Goal: Transaction & Acquisition: Download file/media

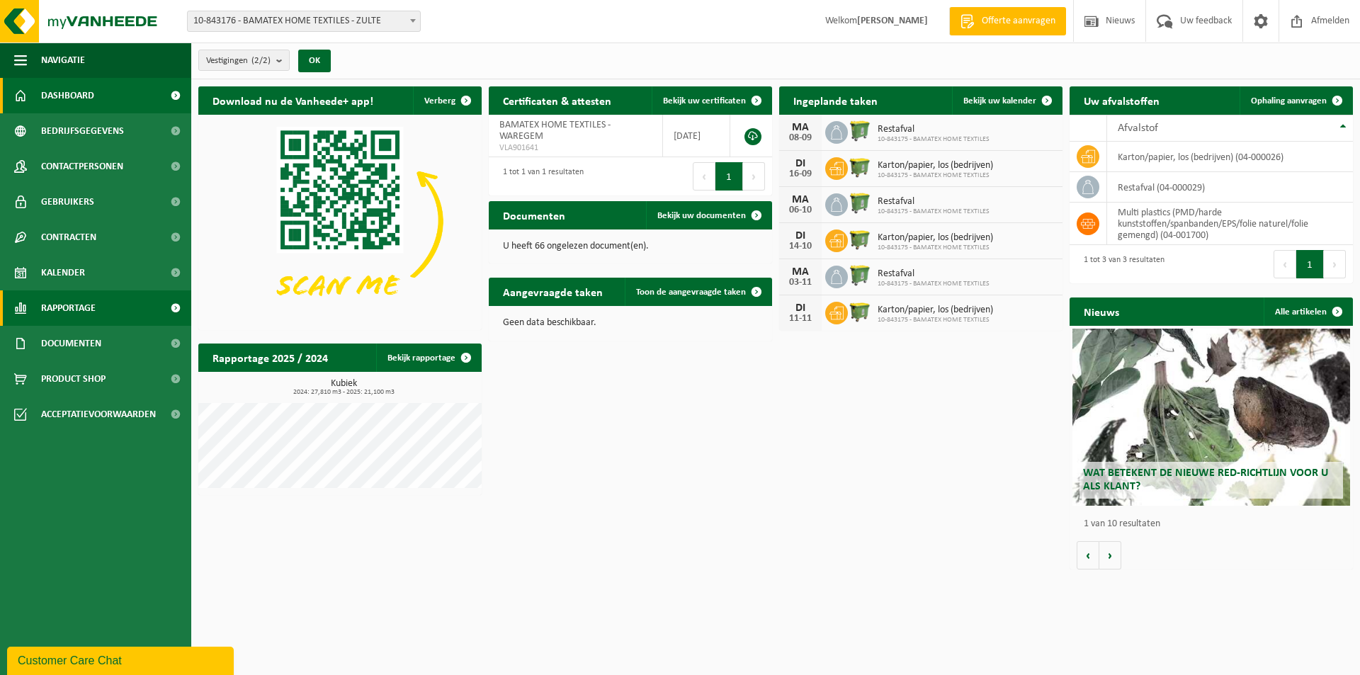
click at [70, 307] on span "Rapportage" at bounding box center [68, 307] width 55 height 35
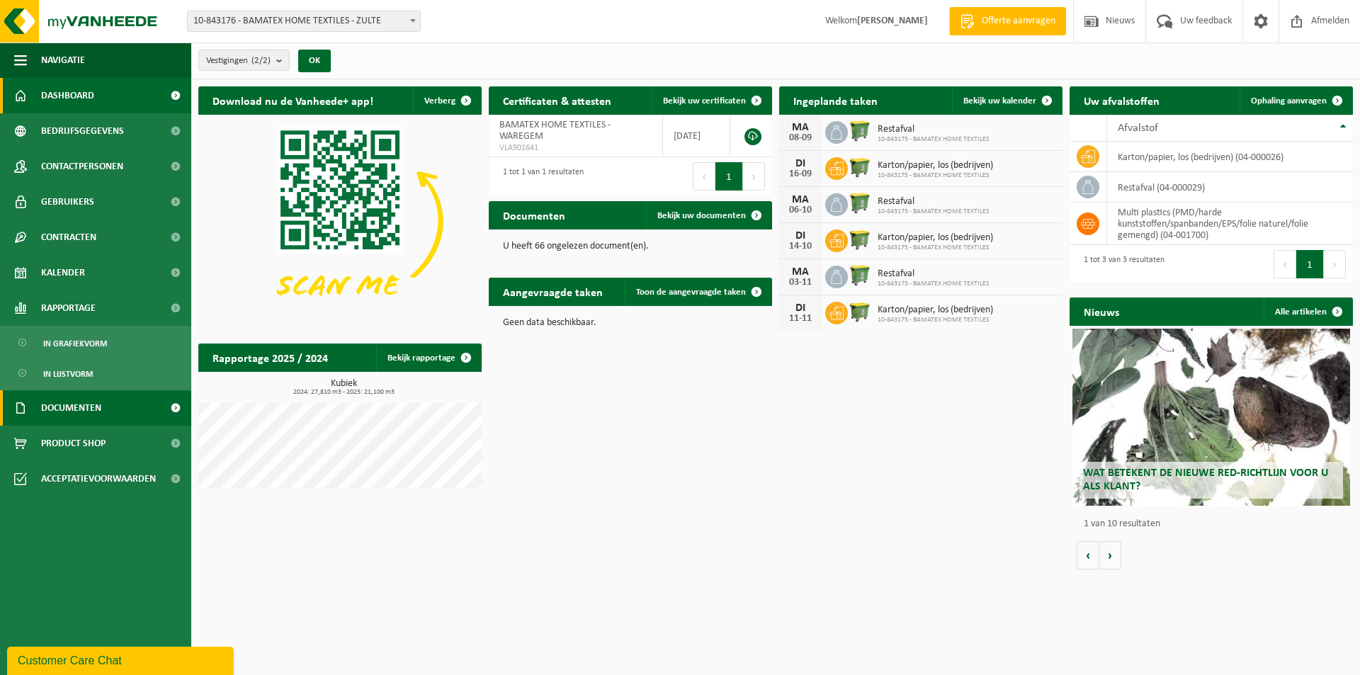
click at [62, 406] on span "Documenten" at bounding box center [71, 407] width 60 height 35
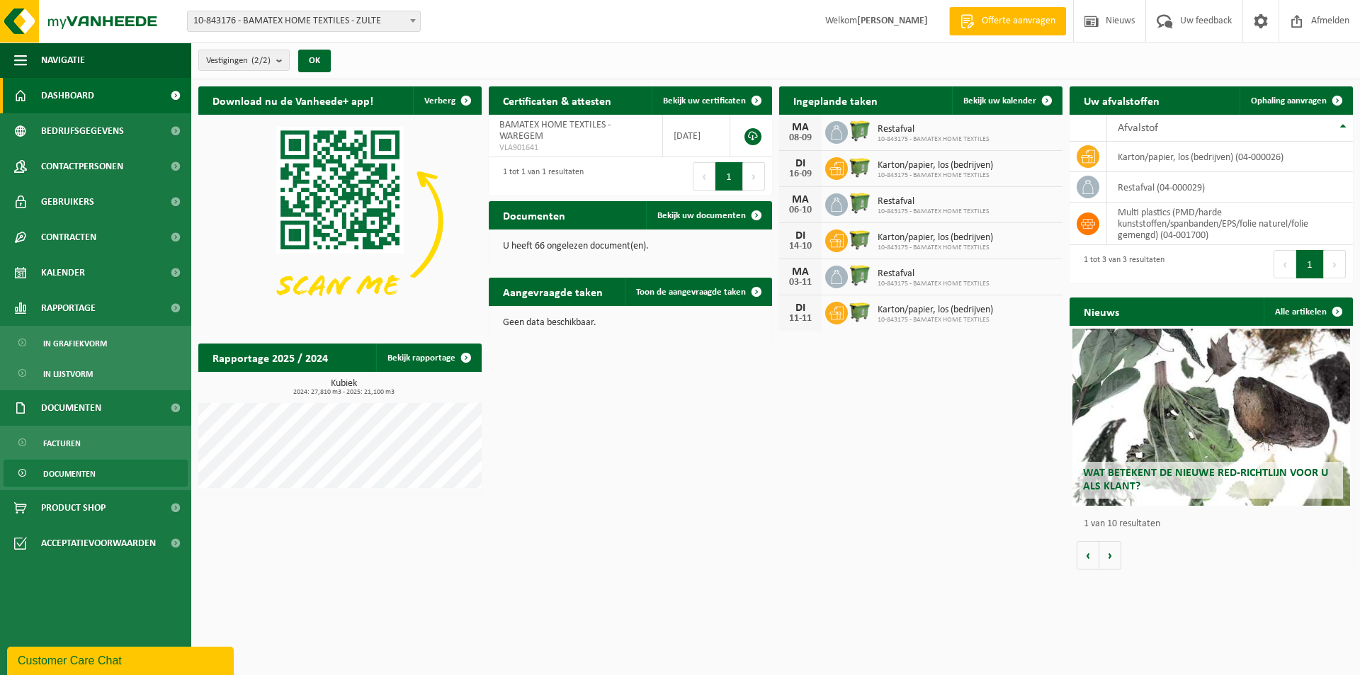
click at [51, 475] on span "Documenten" at bounding box center [69, 473] width 52 height 27
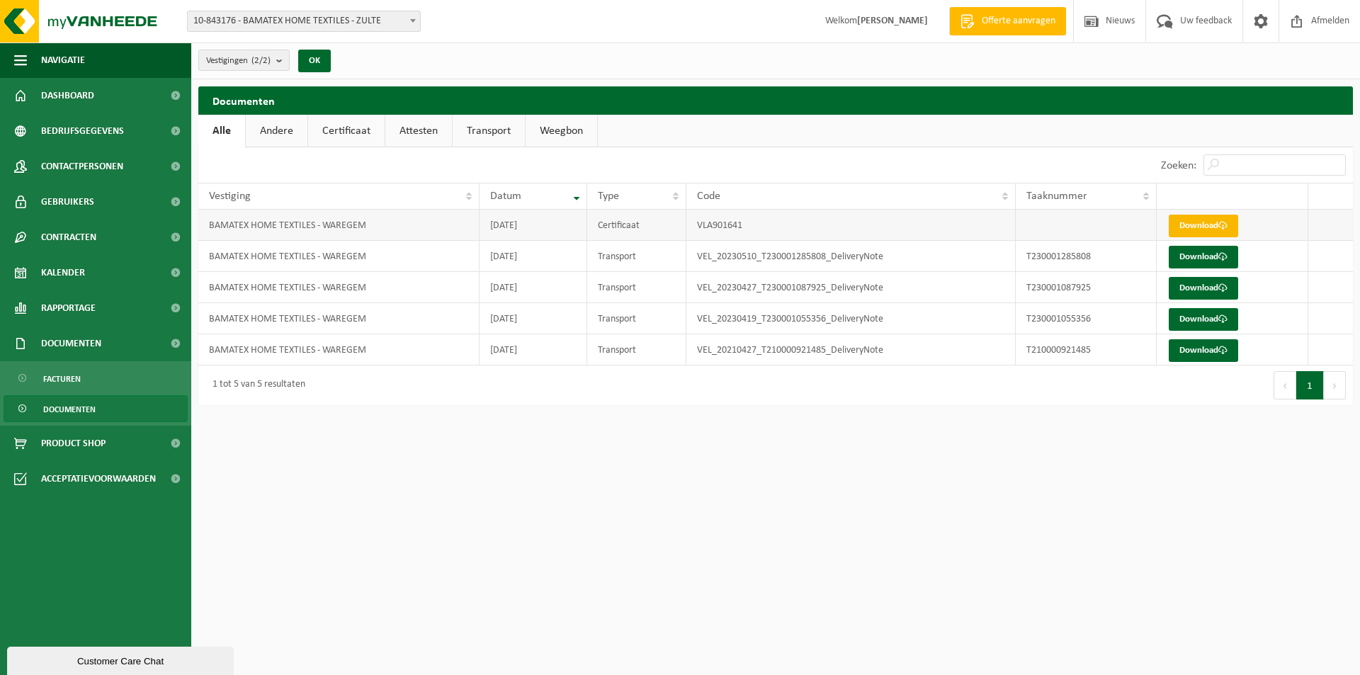
click at [1209, 223] on link "Download" at bounding box center [1203, 226] width 69 height 23
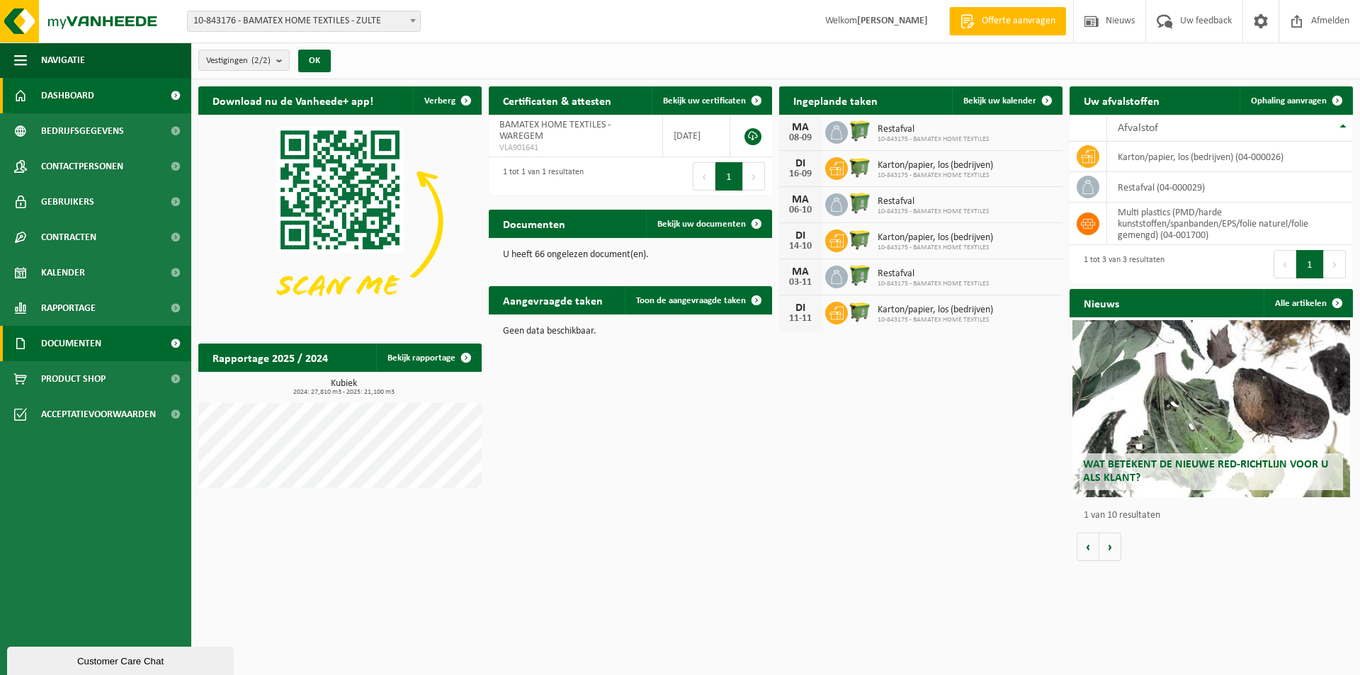
click at [69, 344] on span "Documenten" at bounding box center [71, 343] width 60 height 35
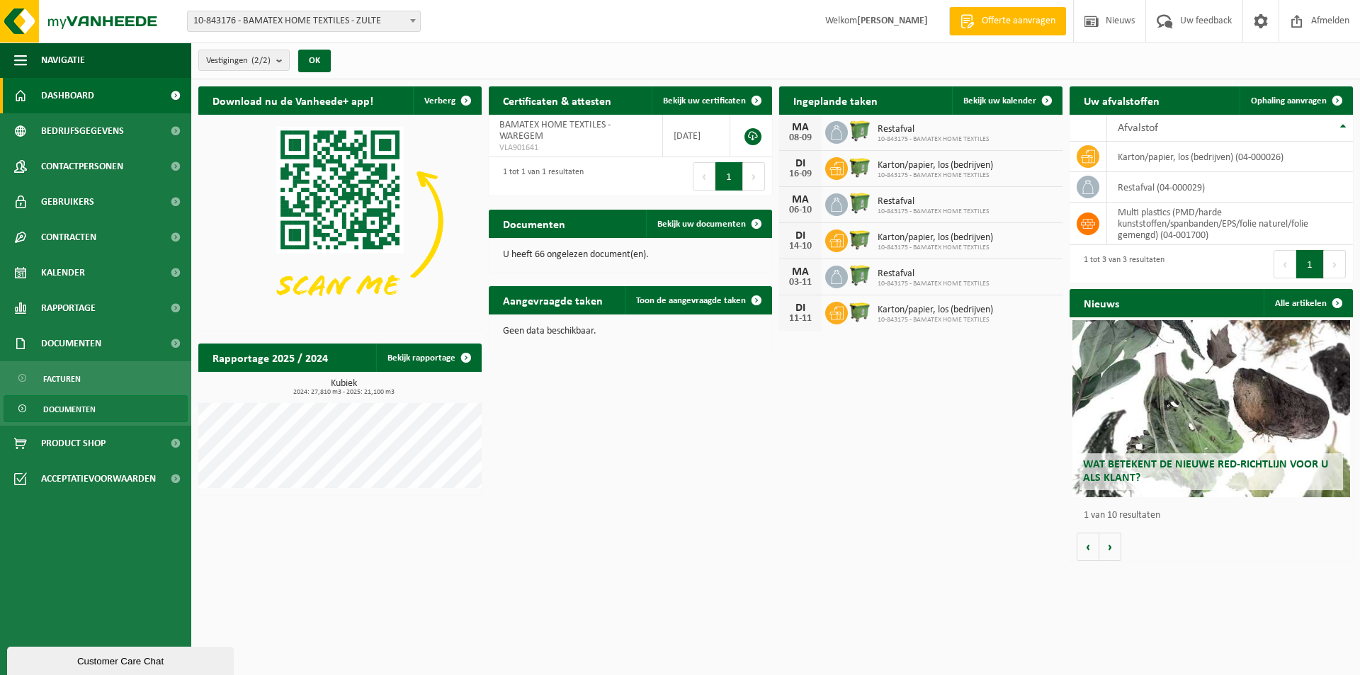
click at [71, 408] on span "Documenten" at bounding box center [69, 409] width 52 height 27
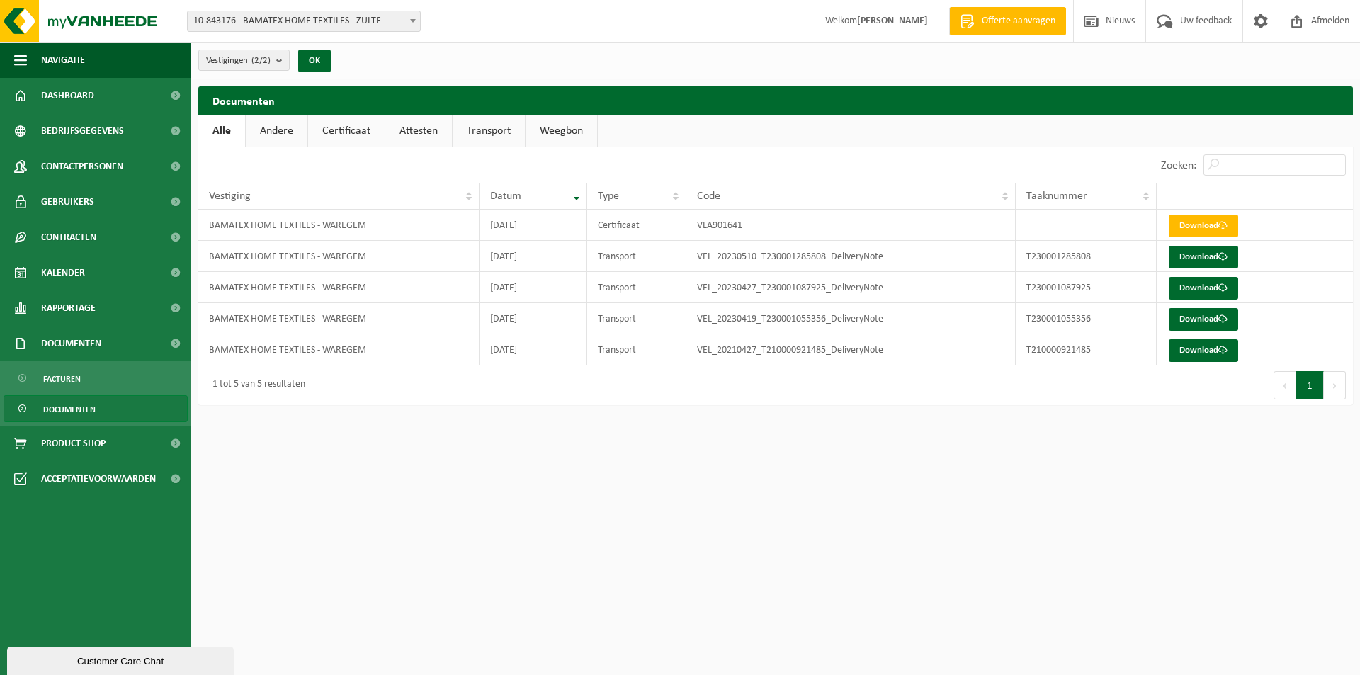
click at [327, 135] on link "Certificaat" at bounding box center [346, 131] width 76 height 33
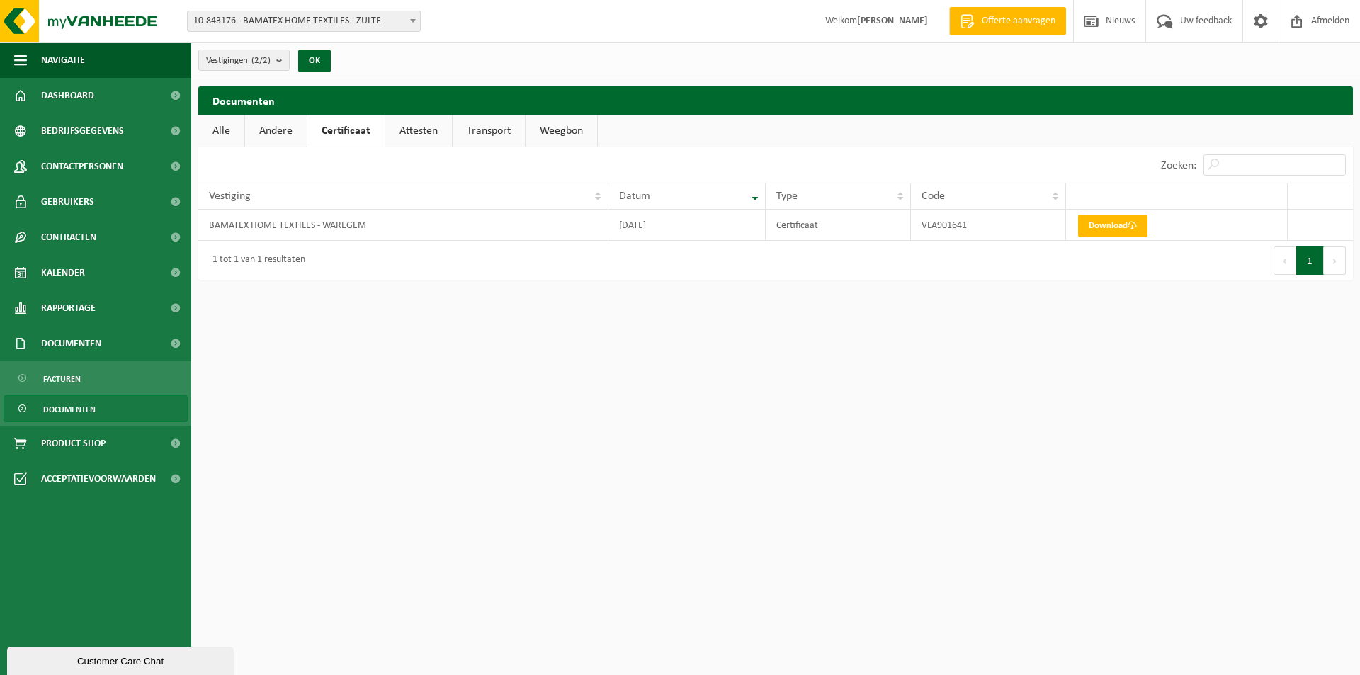
click at [289, 133] on link "Andere" at bounding box center [276, 131] width 62 height 33
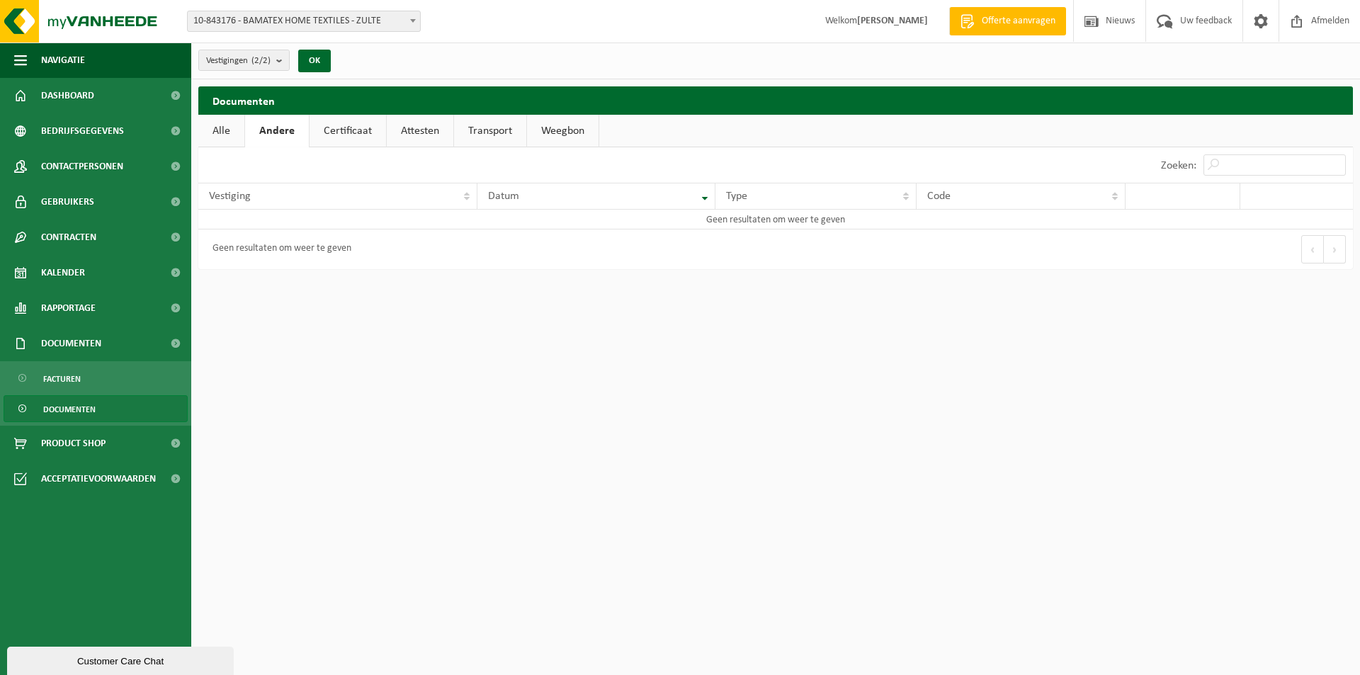
click at [343, 134] on link "Certificaat" at bounding box center [348, 131] width 76 height 33
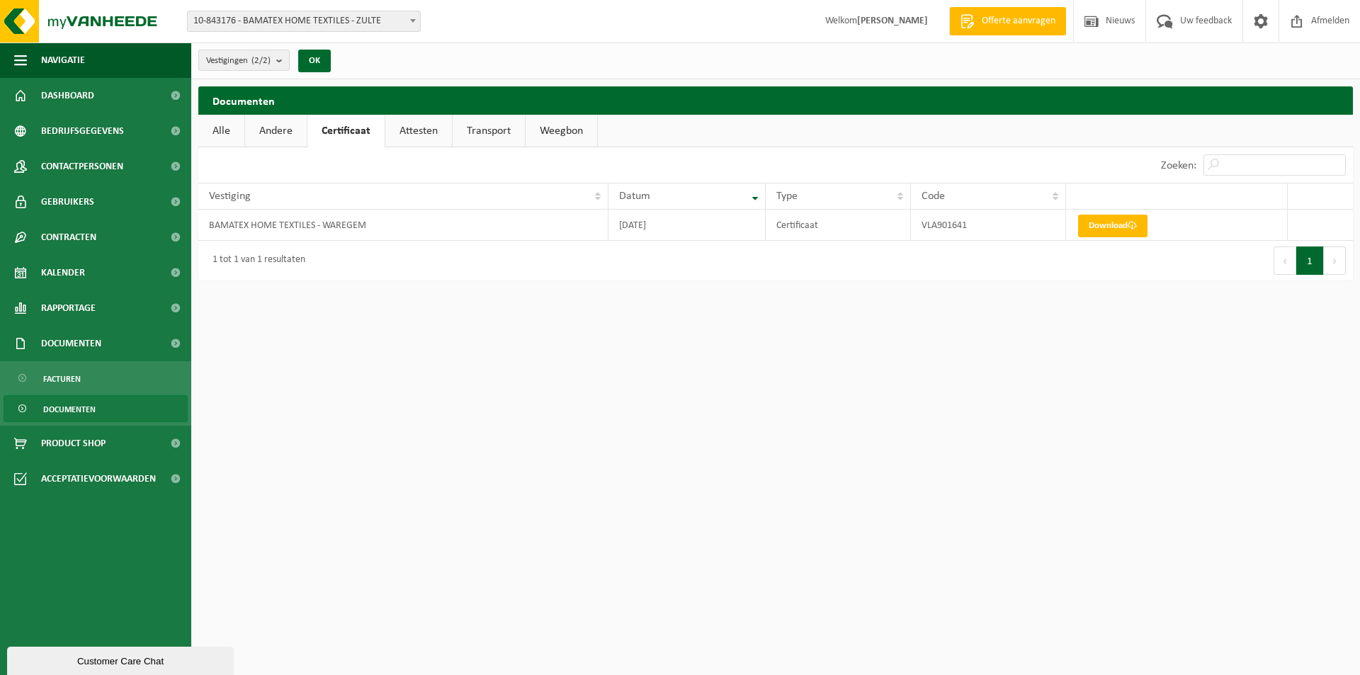
click at [447, 138] on link "Attesten" at bounding box center [418, 131] width 67 height 33
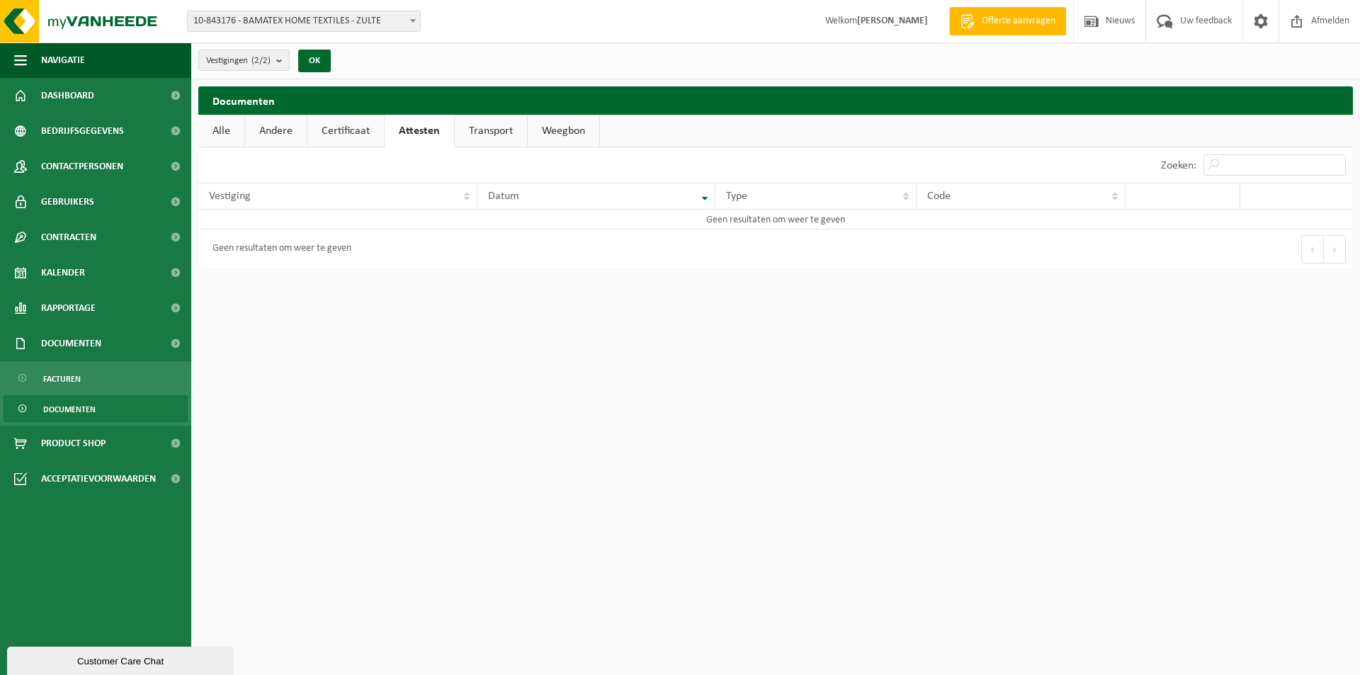
click at [504, 139] on link "Transport" at bounding box center [491, 131] width 72 height 33
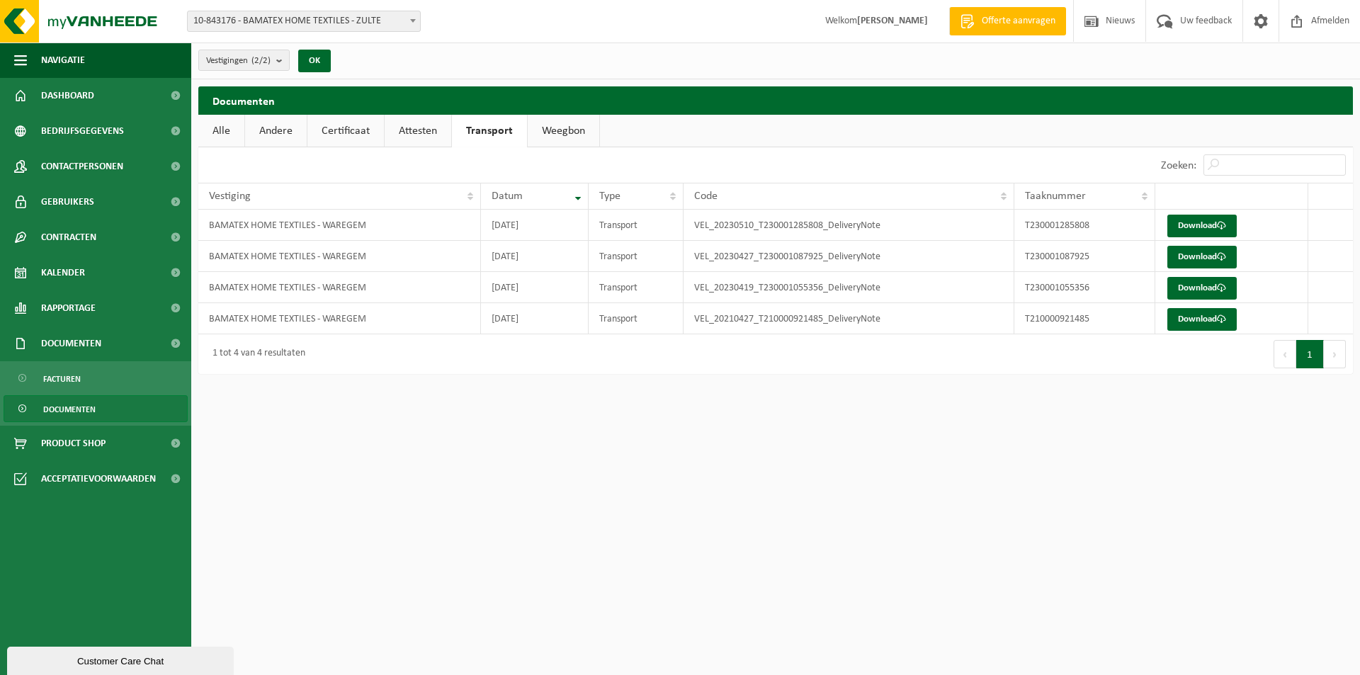
click at [583, 129] on link "Weegbon" at bounding box center [564, 131] width 72 height 33
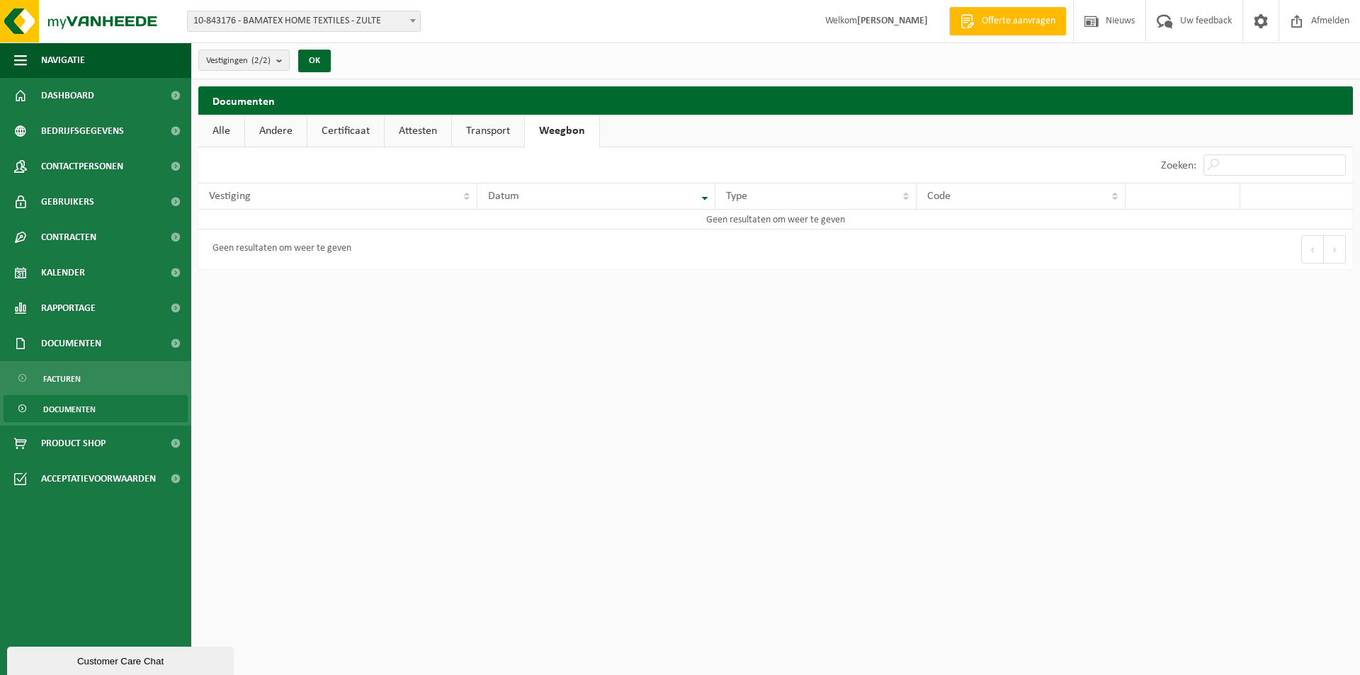
click at [500, 128] on link "Transport" at bounding box center [488, 131] width 72 height 33
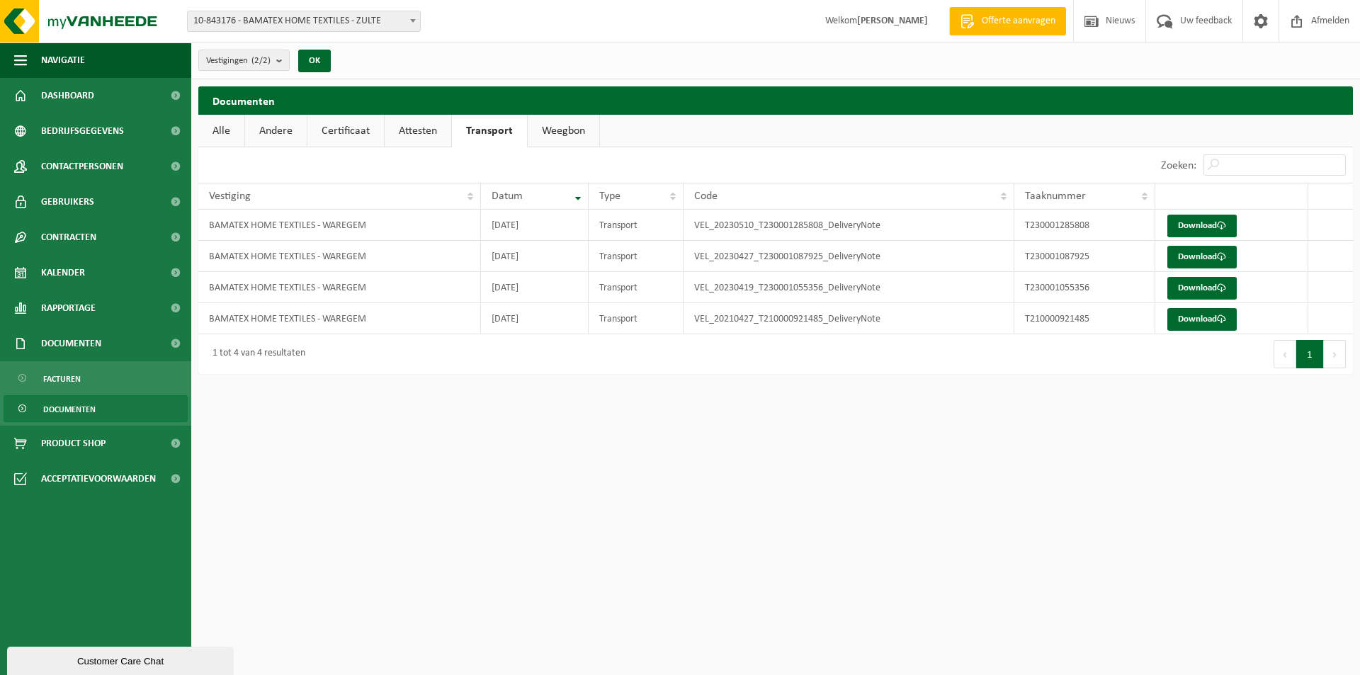
click at [223, 133] on link "Alle" at bounding box center [221, 131] width 46 height 33
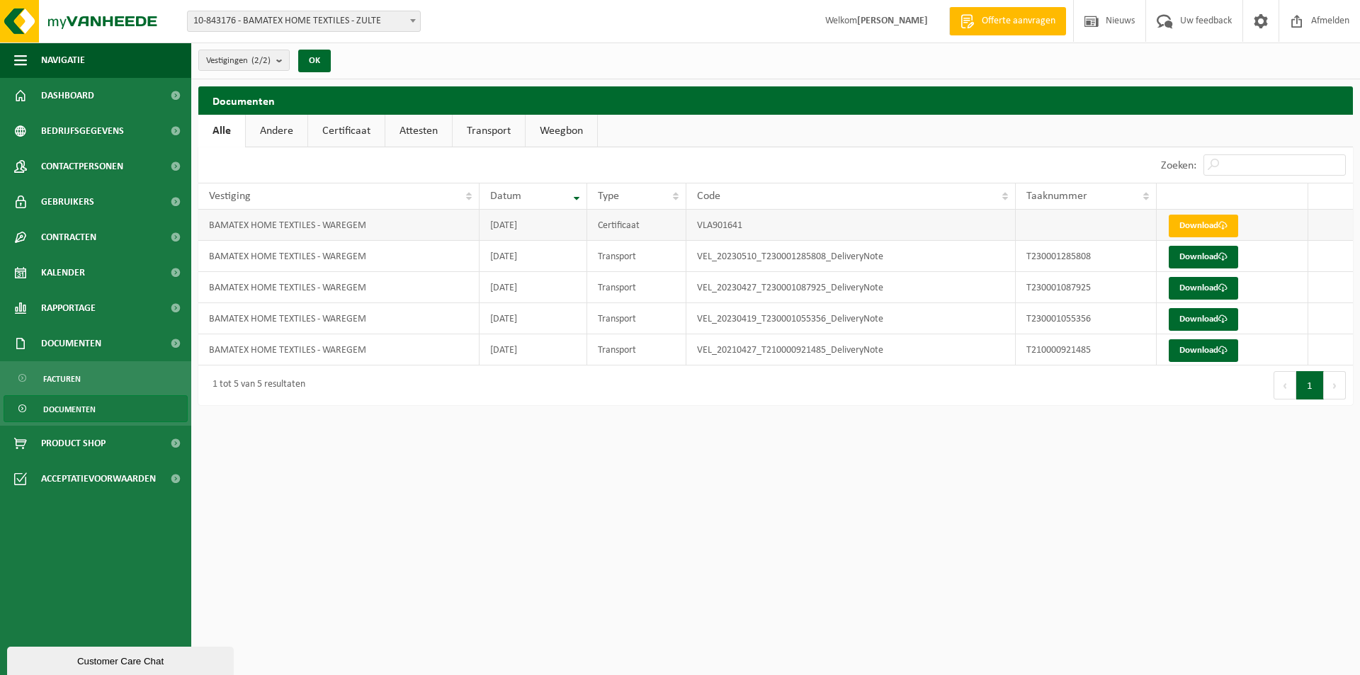
click at [1280, 225] on td "Download" at bounding box center [1233, 225] width 152 height 31
